Goal: Book appointment/travel/reservation

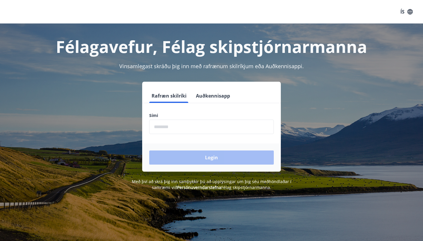
click at [155, 127] on input "phone" at bounding box center [211, 127] width 125 height 14
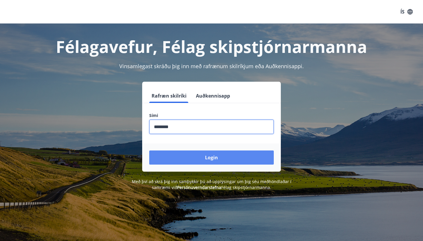
type input "********"
click at [211, 155] on button "Login" at bounding box center [211, 157] width 125 height 14
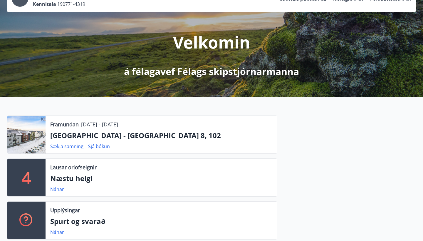
scroll to position [51, 0]
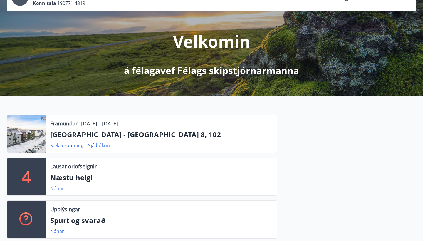
click at [57, 188] on link "Nánar" at bounding box center [57, 188] width 14 height 6
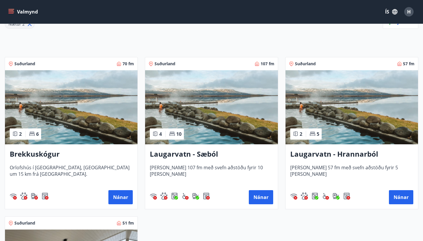
scroll to position [88, 0]
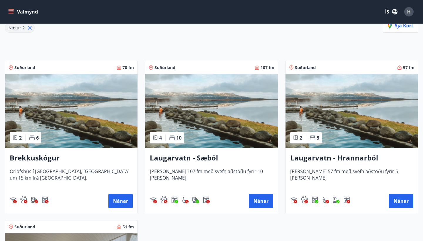
click at [79, 99] on img at bounding box center [71, 111] width 132 height 74
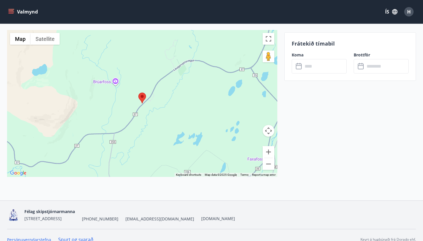
scroll to position [629, 0]
click at [268, 163] on button "Zoom out" at bounding box center [269, 163] width 12 height 12
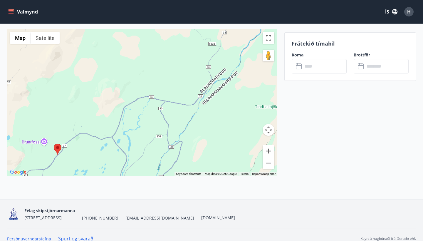
drag, startPoint x: 204, startPoint y: 56, endPoint x: 119, endPoint y: 110, distance: 100.6
click at [119, 110] on div at bounding box center [142, 102] width 270 height 147
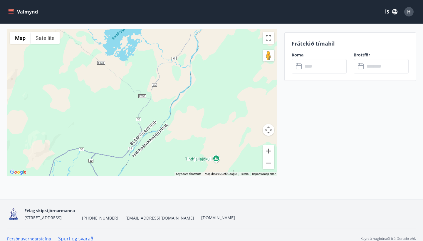
drag, startPoint x: 177, startPoint y: 74, endPoint x: 106, endPoint y: 126, distance: 87.4
click at [106, 126] on div at bounding box center [142, 102] width 270 height 147
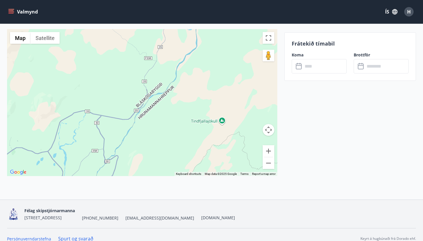
drag, startPoint x: 121, startPoint y: 94, endPoint x: 127, endPoint y: 57, distance: 37.8
click at [127, 57] on div at bounding box center [142, 102] width 270 height 147
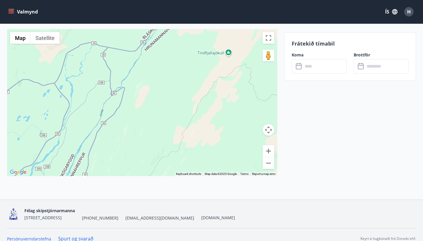
drag, startPoint x: 106, startPoint y: 102, endPoint x: 112, endPoint y: 31, distance: 70.8
click at [112, 31] on div at bounding box center [142, 102] width 270 height 147
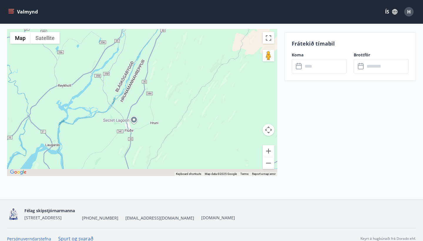
drag, startPoint x: 137, startPoint y: 126, endPoint x: 199, endPoint y: 33, distance: 111.8
click at [199, 33] on div at bounding box center [142, 102] width 270 height 147
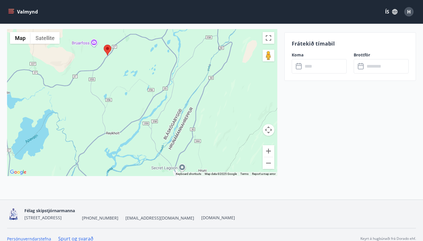
drag, startPoint x: 44, startPoint y: 63, endPoint x: 88, endPoint y: 114, distance: 67.1
click at [88, 114] on div at bounding box center [142, 102] width 270 height 147
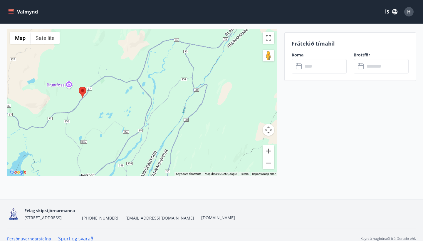
drag, startPoint x: 127, startPoint y: 65, endPoint x: 101, endPoint y: 109, distance: 51.0
click at [101, 109] on div at bounding box center [142, 102] width 270 height 147
click at [269, 164] on button "Zoom out" at bounding box center [269, 163] width 12 height 12
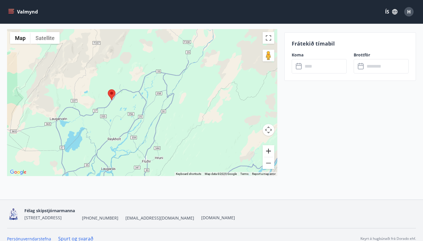
click at [269, 150] on button "Zoom in" at bounding box center [269, 151] width 12 height 12
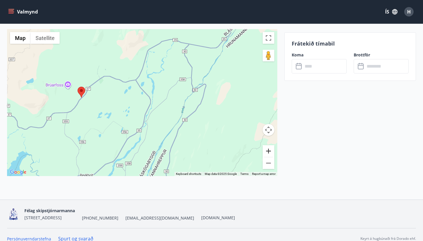
click at [269, 150] on button "Zoom in" at bounding box center [269, 151] width 12 height 12
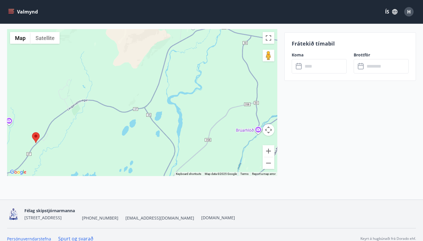
drag, startPoint x: 79, startPoint y: 74, endPoint x: 95, endPoint y: 125, distance: 52.9
click at [95, 125] on div at bounding box center [142, 102] width 270 height 147
click at [270, 153] on button "Zoom in" at bounding box center [269, 151] width 12 height 12
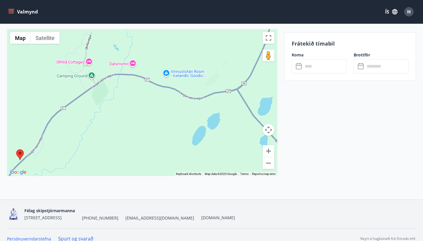
drag, startPoint x: 59, startPoint y: 126, endPoint x: 150, endPoint y: 103, distance: 94.2
click at [150, 103] on div at bounding box center [142, 102] width 270 height 147
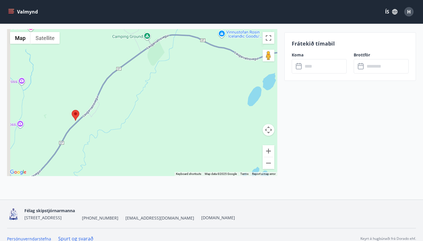
drag, startPoint x: 90, startPoint y: 112, endPoint x: 147, endPoint y: 72, distance: 69.3
click at [147, 72] on div at bounding box center [142, 102] width 270 height 147
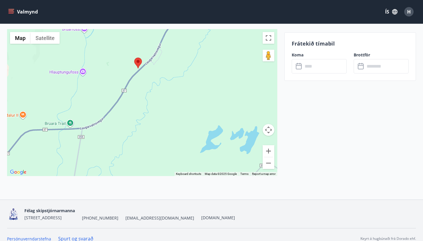
drag, startPoint x: 100, startPoint y: 121, endPoint x: 166, endPoint y: 67, distance: 85.6
click at [166, 67] on div at bounding box center [142, 102] width 270 height 147
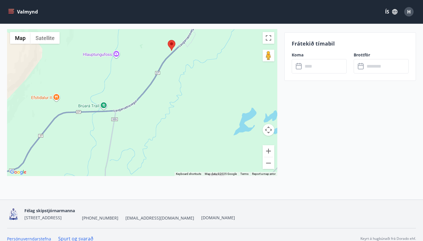
drag, startPoint x: 110, startPoint y: 138, endPoint x: 140, endPoint y: 122, distance: 34.4
click at [140, 122] on div at bounding box center [142, 102] width 270 height 147
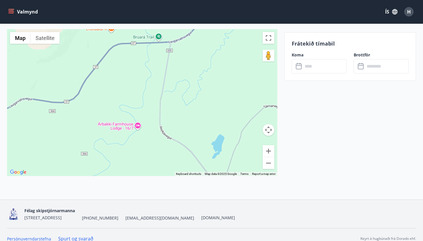
drag, startPoint x: 80, startPoint y: 138, endPoint x: 135, endPoint y: 68, distance: 88.7
click at [135, 68] on div at bounding box center [142, 102] width 270 height 147
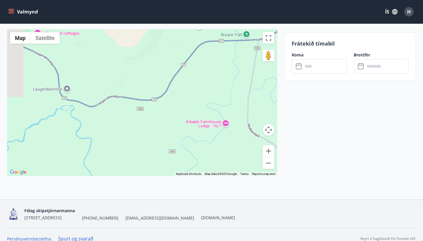
drag, startPoint x: 112, startPoint y: 96, endPoint x: 200, endPoint y: 94, distance: 88.7
click at [200, 94] on div at bounding box center [142, 102] width 270 height 147
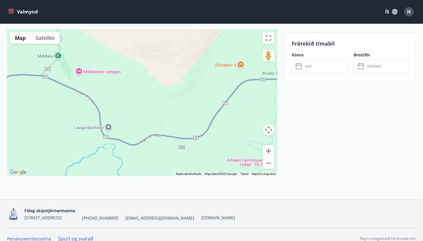
drag, startPoint x: 114, startPoint y: 76, endPoint x: 142, endPoint y: 116, distance: 49.1
click at [142, 116] on div at bounding box center [142, 102] width 270 height 147
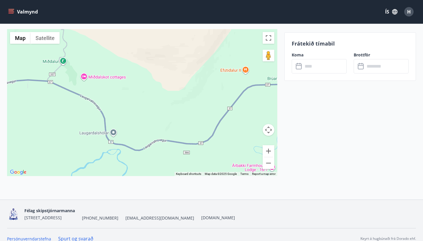
drag, startPoint x: 124, startPoint y: 88, endPoint x: 129, endPoint y: 94, distance: 7.7
click at [129, 94] on div at bounding box center [142, 102] width 270 height 147
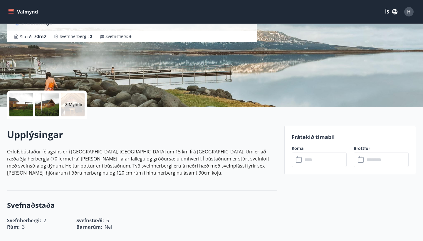
scroll to position [68, 0]
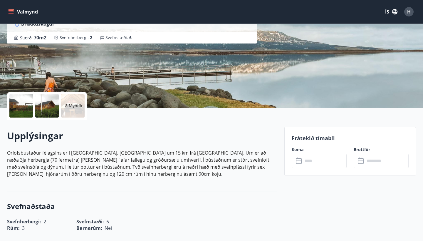
click at [27, 107] on div at bounding box center [20, 105] width 23 height 23
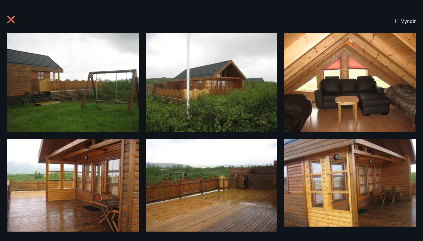
scroll to position [0, 0]
click at [11, 19] on icon at bounding box center [10, 19] width 7 height 7
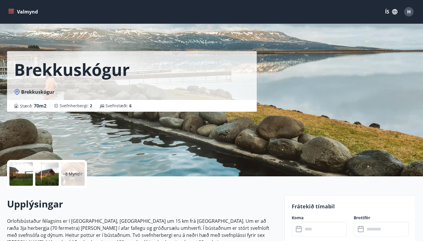
click at [11, 13] on icon "menu" at bounding box center [11, 13] width 5 height 1
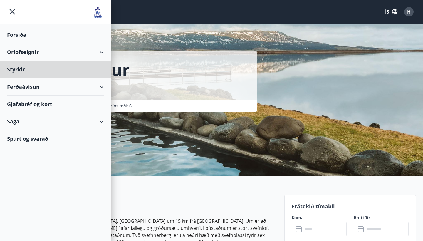
click at [19, 35] on div "Forsíða" at bounding box center [55, 34] width 97 height 17
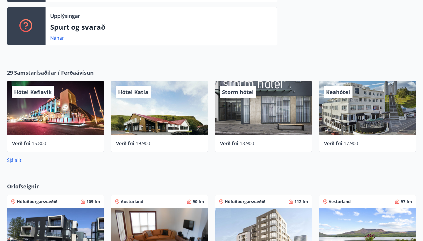
scroll to position [244, 0]
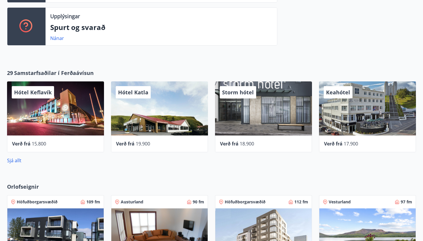
click at [268, 112] on div "Storm hótel" at bounding box center [263, 108] width 97 height 54
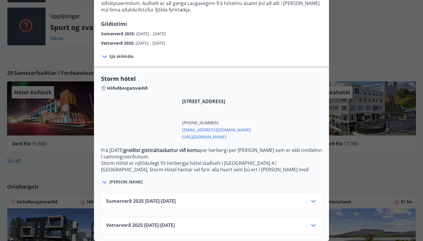
scroll to position [83, 0]
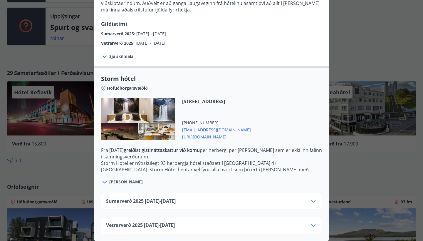
click at [314, 201] on icon at bounding box center [313, 201] width 7 height 7
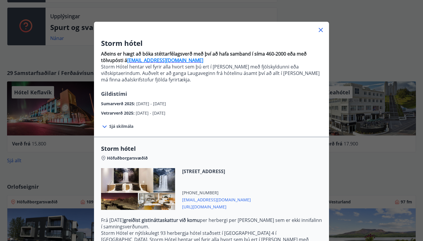
scroll to position [13, 0]
click at [322, 29] on icon at bounding box center [321, 30] width 4 height 4
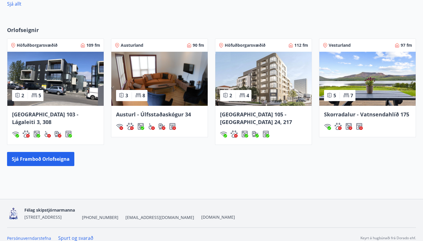
scroll to position [400, 0]
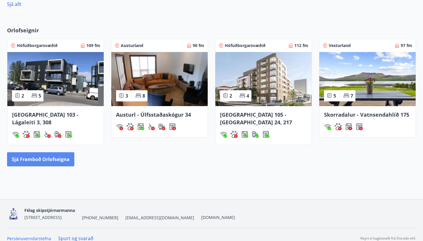
click at [61, 152] on button "Sjá framboð orlofseigna" at bounding box center [40, 159] width 67 height 14
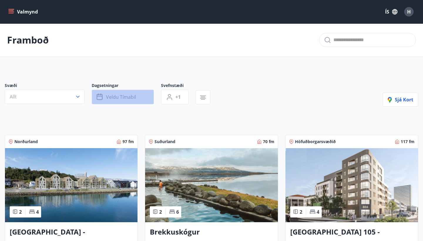
click at [114, 95] on span "Veldu tímabil" at bounding box center [121, 97] width 30 height 6
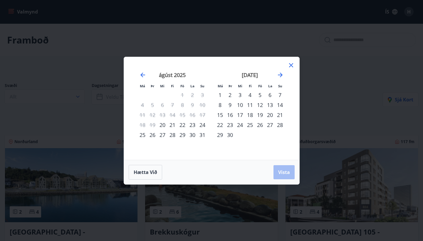
click at [173, 124] on div "21" at bounding box center [172, 125] width 10 height 10
click at [172, 124] on div "21" at bounding box center [172, 125] width 10 height 10
click at [154, 170] on span "Hætta við" at bounding box center [145, 172] width 23 height 6
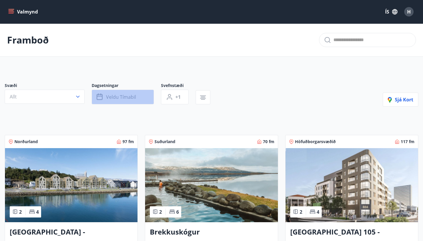
click at [136, 96] on button "Veldu tímabil" at bounding box center [123, 97] width 62 height 15
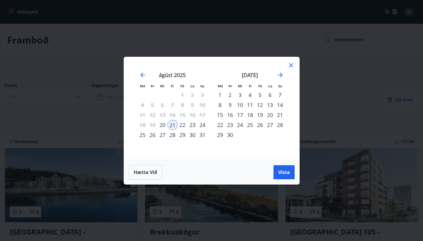
click at [184, 125] on div "22" at bounding box center [182, 125] width 10 height 10
click at [203, 125] on div "24" at bounding box center [202, 125] width 10 height 10
click at [278, 174] on span "Vista" at bounding box center [284, 172] width 12 height 6
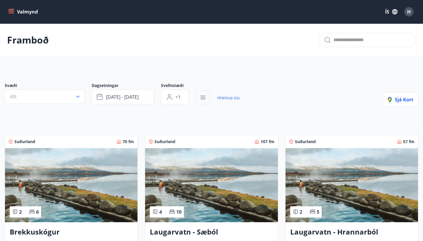
click at [205, 99] on icon "button" at bounding box center [203, 99] width 4 height 1
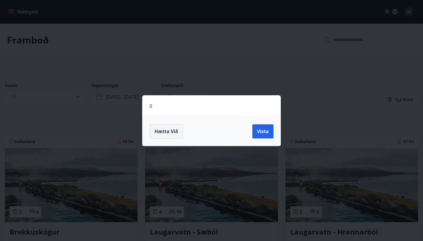
click at [176, 129] on span "Hætta við" at bounding box center [165, 131] width 23 height 6
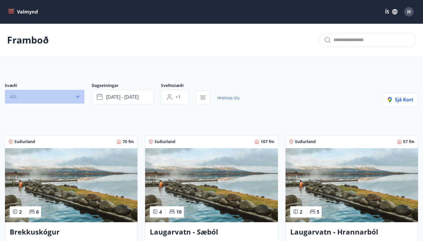
click at [79, 99] on icon "button" at bounding box center [78, 97] width 6 height 6
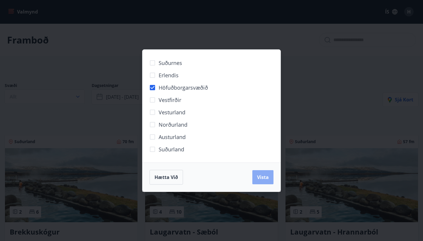
click at [258, 179] on span "Vista" at bounding box center [263, 177] width 12 height 6
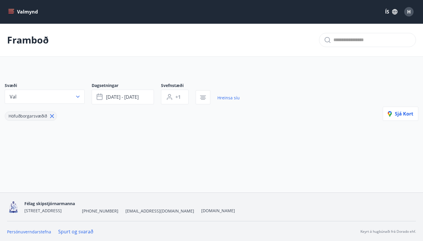
click at [11, 12] on icon "menu" at bounding box center [12, 11] width 6 height 1
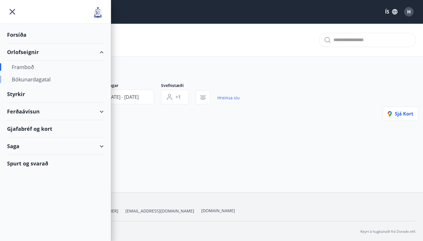
click at [25, 80] on div "Bókunardagatal" at bounding box center [55, 79] width 87 height 12
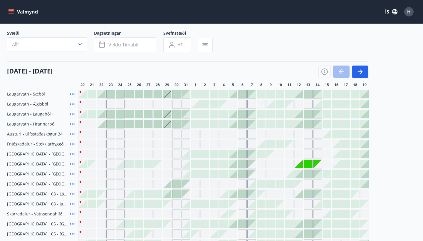
scroll to position [38, 0]
click at [411, 13] on div "H" at bounding box center [408, 11] width 9 height 9
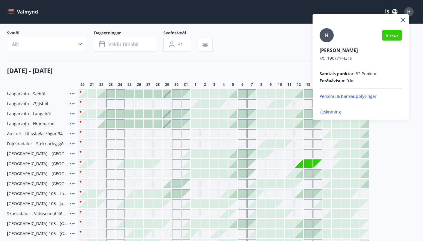
click at [330, 112] on p "Útskráning" at bounding box center [361, 112] width 82 height 6
